Goal: Transaction & Acquisition: Purchase product/service

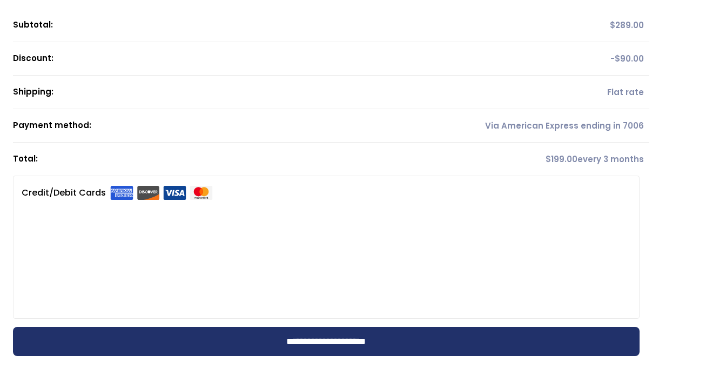
scroll to position [152, 0]
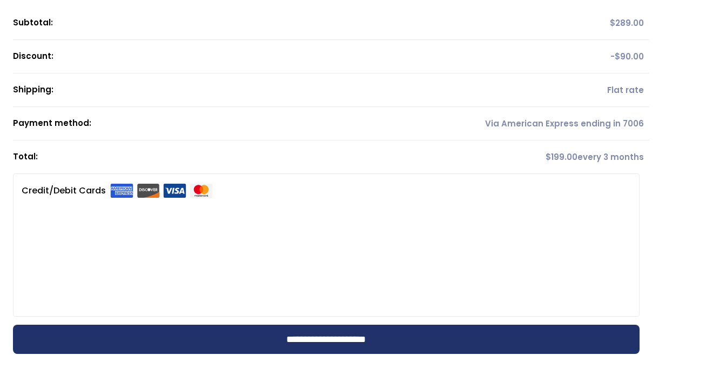
click at [674, 255] on div "Choose a new payment method. Next payment is due [DATE]. Product Quantity Total…" at bounding box center [353, 121] width 681 height 463
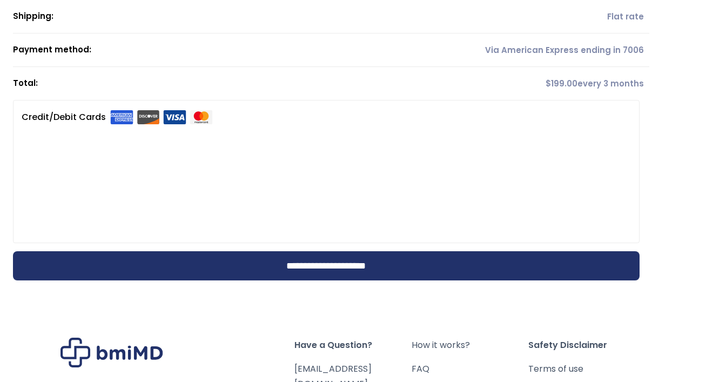
scroll to position [227, 0]
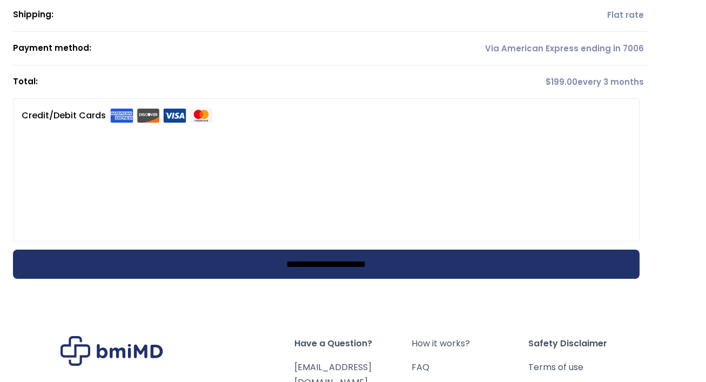
click at [547, 263] on input "**********" at bounding box center [326, 264] width 627 height 29
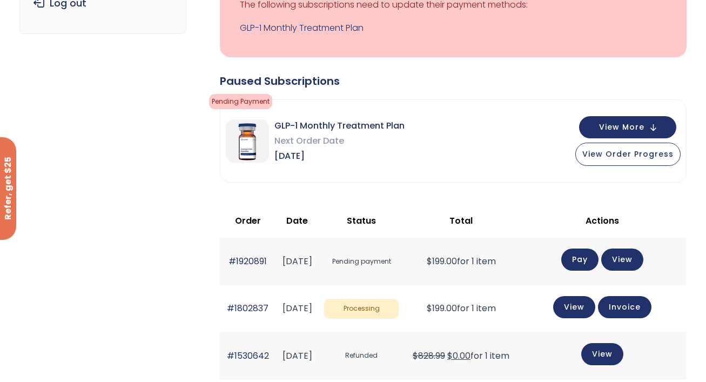
scroll to position [216, 0]
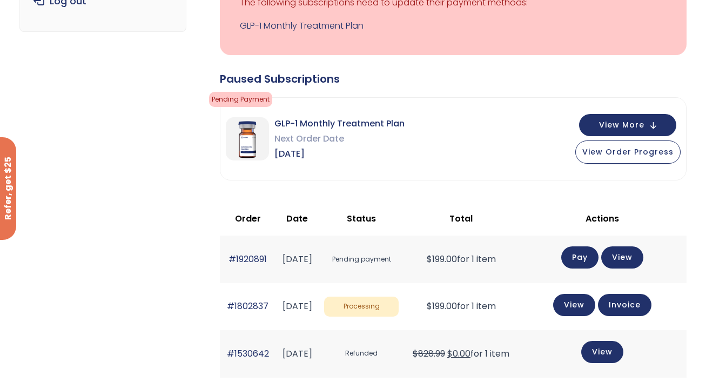
click at [594, 259] on link "Pay" at bounding box center [579, 257] width 37 height 22
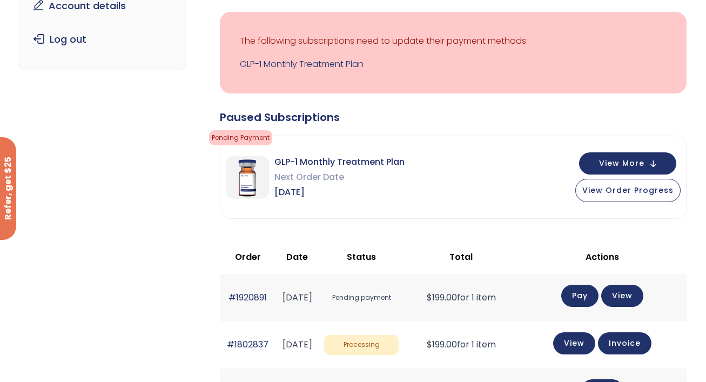
scroll to position [178, 0]
